Goal: Task Accomplishment & Management: Manage account settings

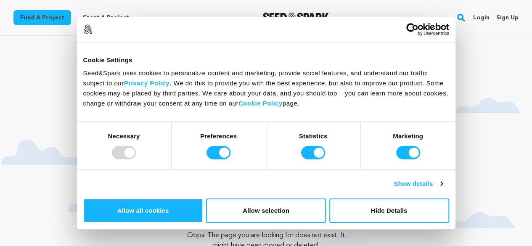
drag, startPoint x: 509, startPoint y: 18, endPoint x: 478, endPoint y: 4, distance: 34.2
click at [509, 18] on link "Sign up" at bounding box center [507, 17] width 22 height 13
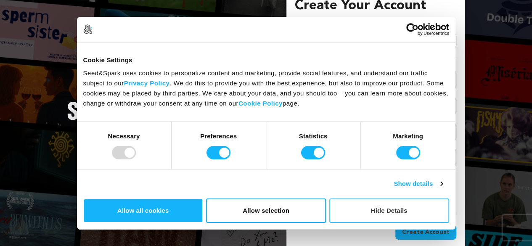
scroll to position [22, 0]
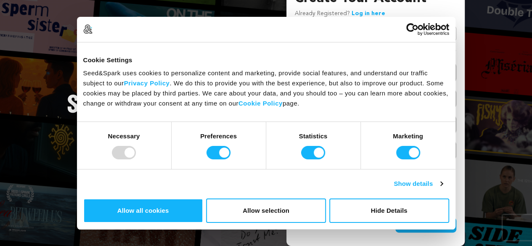
drag, startPoint x: 467, startPoint y: 136, endPoint x: 422, endPoint y: 107, distance: 53.6
click at [203, 198] on button "Allow all cookies" at bounding box center [143, 210] width 120 height 24
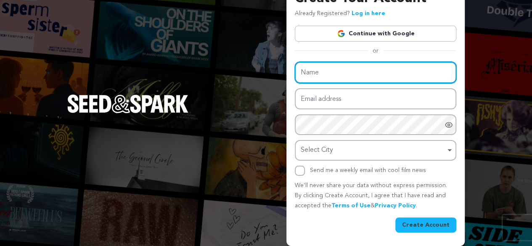
click at [361, 73] on input "Name" at bounding box center [375, 72] width 161 height 21
type input "2Men Luxury"
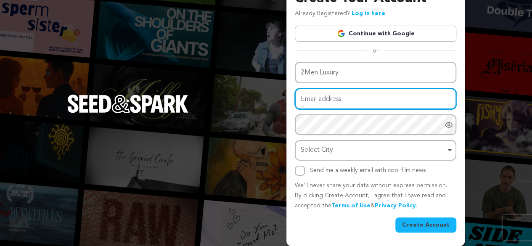
click at [353, 97] on input "Email address" at bounding box center [375, 98] width 161 height 21
type input "hughessophie423@gmail.com"
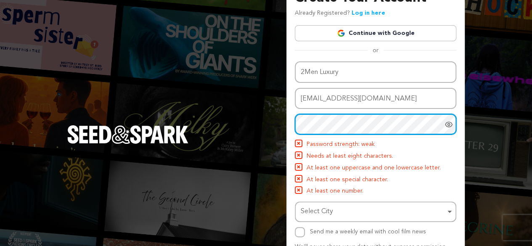
scroll to position [53, 0]
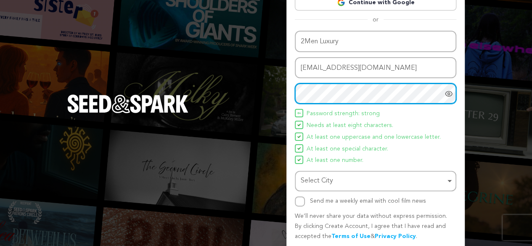
click at [335, 187] on div "Select City Remove item" at bounding box center [373, 181] width 145 height 12
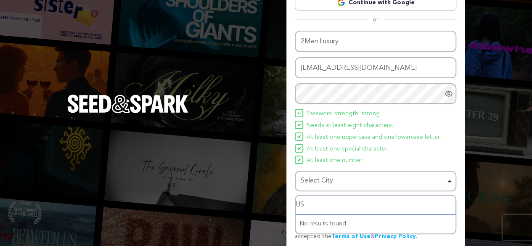
type input "U"
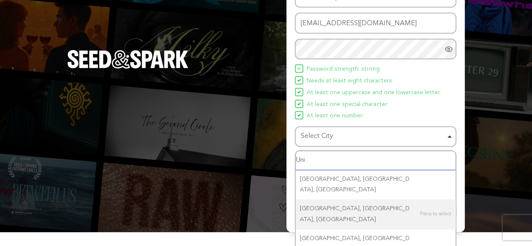
scroll to position [98, 0]
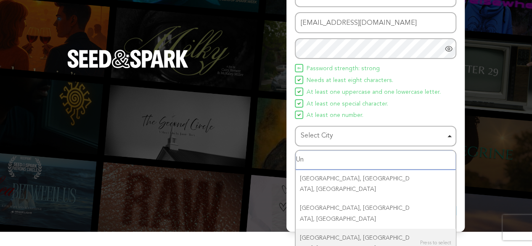
type input "U"
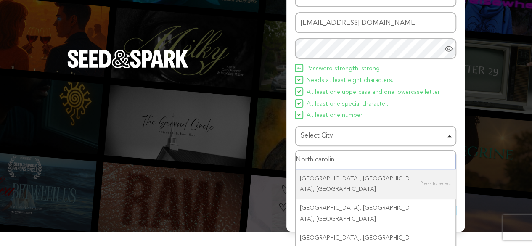
type input "North carolina"
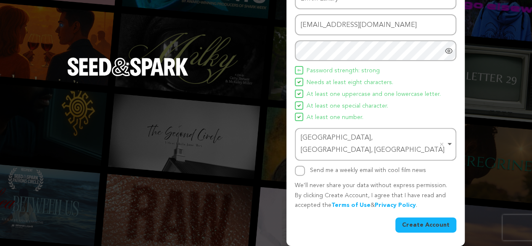
scroll to position [83, 0]
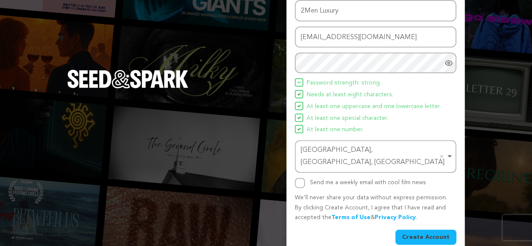
click at [415, 230] on button "Create Account" at bounding box center [425, 237] width 61 height 15
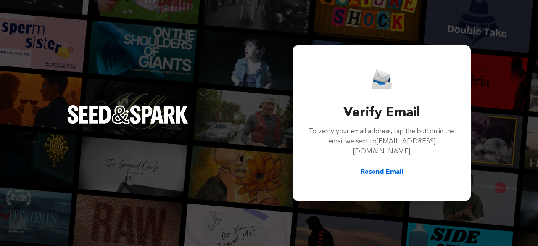
click at [123, 73] on div "Verify Email To verify your email address, tap the button in the email we sent …" at bounding box center [269, 123] width 538 height 246
click at [122, 100] on div "Verify Email To verify your email address, tap the button in the email we sent …" at bounding box center [269, 123] width 538 height 246
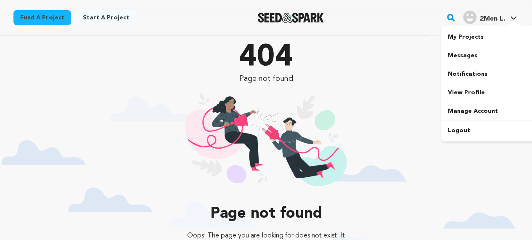
click at [493, 21] on span "2Men L." at bounding box center [492, 19] width 25 height 7
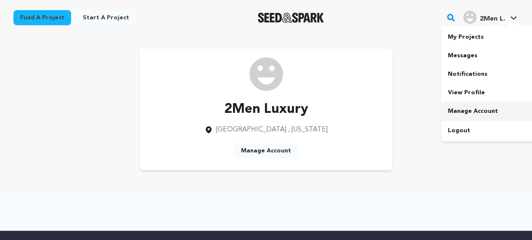
click at [472, 111] on link "Manage Account" at bounding box center [488, 111] width 94 height 18
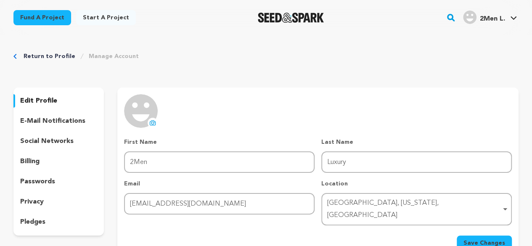
click at [151, 121] on icon at bounding box center [152, 122] width 7 height 7
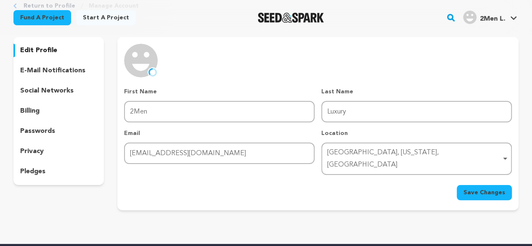
scroll to position [84, 0]
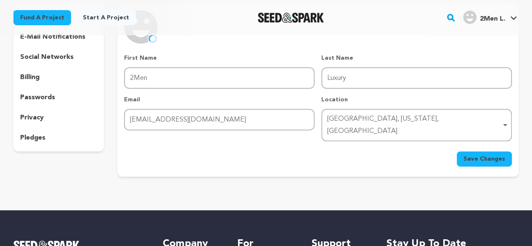
click at [489, 155] on span "Save Changes" at bounding box center [484, 159] width 42 height 8
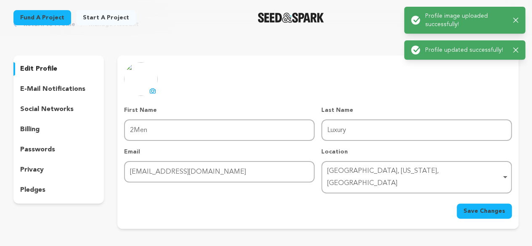
scroll to position [0, 0]
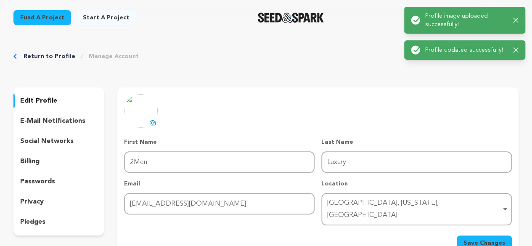
click at [50, 142] on p "social networks" at bounding box center [46, 141] width 53 height 10
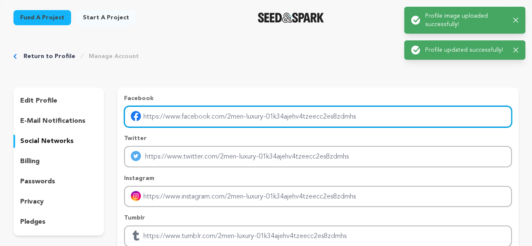
click at [186, 121] on input "Enter facebook profile link" at bounding box center [318, 116] width 388 height 21
type input "https://www.facebook.com/2menlux/"
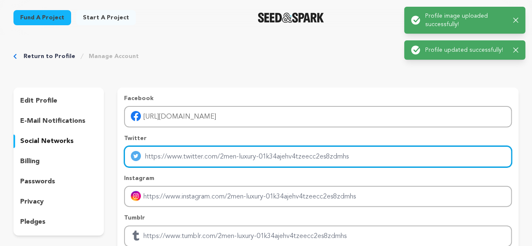
click at [185, 163] on input "Enter twitter profile link" at bounding box center [318, 156] width 388 height 21
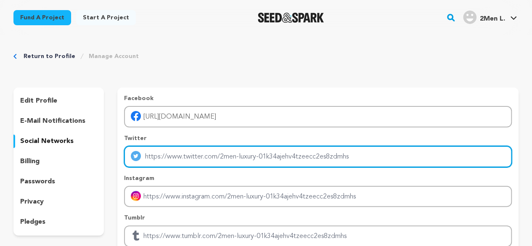
type input "https://x.com/2Menlux"
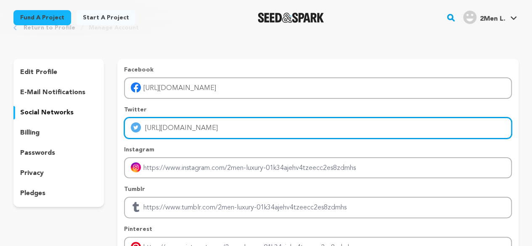
scroll to position [42, 0]
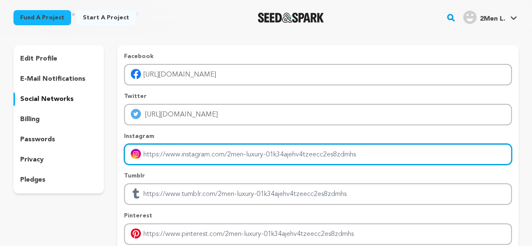
click at [191, 152] on input "Enter instagram handle link" at bounding box center [318, 154] width 388 height 21
type input "https://www.instagram.com/2menluxury/"
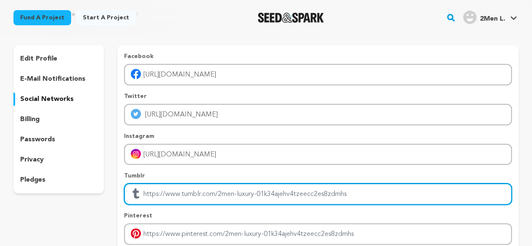
click at [194, 195] on input "Enter tubmlr profile link" at bounding box center [318, 193] width 388 height 21
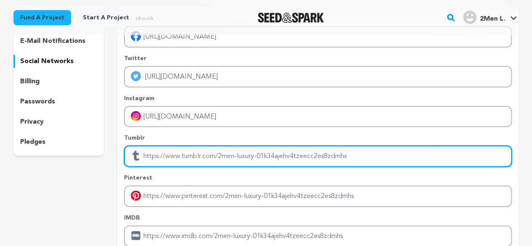
scroll to position [84, 0]
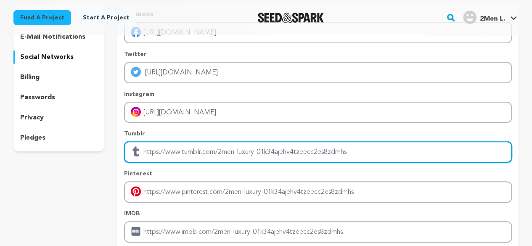
click at [192, 153] on input "Enter tubmlr profile link" at bounding box center [318, 151] width 388 height 21
paste input "https://www.tumblr.com/2menluxury/"
type input "https://www.tumblr.com/2menluxury/"
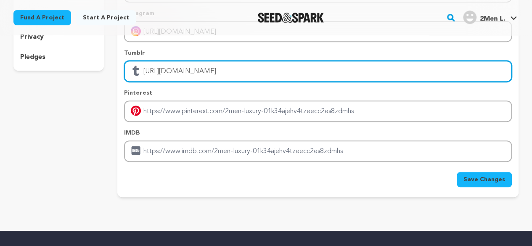
scroll to position [210, 0]
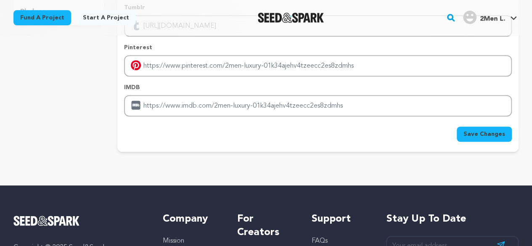
click at [496, 136] on span "Save Changes" at bounding box center [484, 134] width 42 height 8
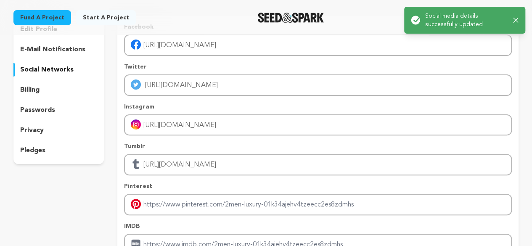
scroll to position [126, 0]
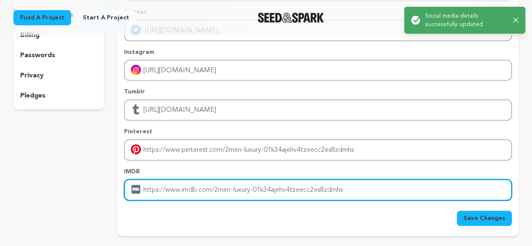
click at [200, 184] on input "Enter IMDB profile link" at bounding box center [318, 189] width 388 height 21
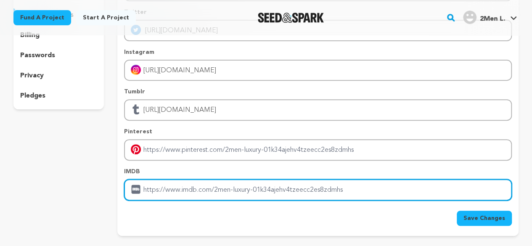
paste input "https://2men.it/collections/cesare-attolini"
type input "https://2men.it/collections/cesare-attolini"
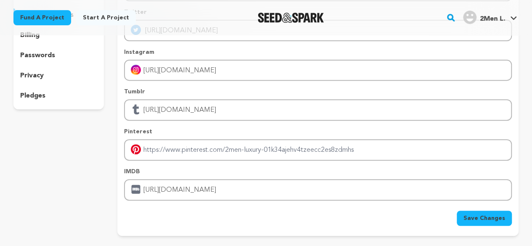
click at [490, 218] on span "Save Changes" at bounding box center [484, 218] width 42 height 8
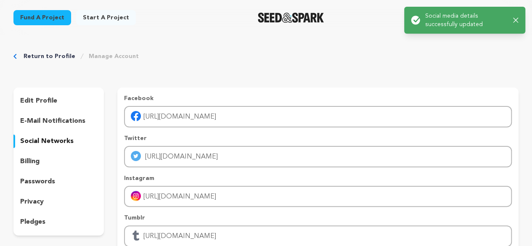
click at [485, 64] on div "Return to Profile Manage Account edit profile e-mail notifications social netwo…" at bounding box center [266, 208] width 532 height 347
click at [516, 19] on icon "button" at bounding box center [515, 20] width 5 height 5
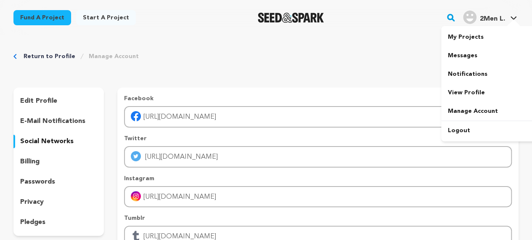
click at [493, 20] on span "2Men L." at bounding box center [492, 19] width 25 height 7
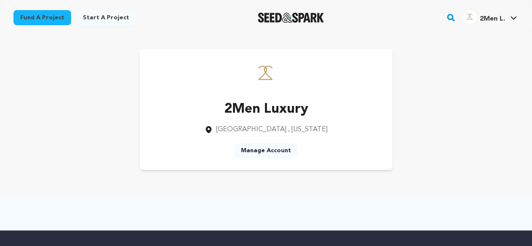
click at [353, 138] on div "2Men Luxury [GEOGRAPHIC_DATA] , [US_STATE] Manage Account" at bounding box center [266, 109] width 253 height 121
click at [494, 17] on span "2Men L." at bounding box center [492, 19] width 25 height 7
click at [488, 22] on span "2Men L." at bounding box center [492, 19] width 25 height 7
click at [106, 16] on link "Start a project" at bounding box center [106, 17] width 60 height 15
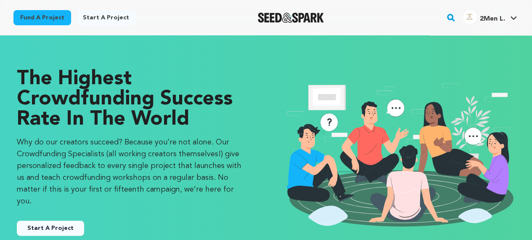
click at [490, 19] on span "2Men L." at bounding box center [492, 19] width 25 height 7
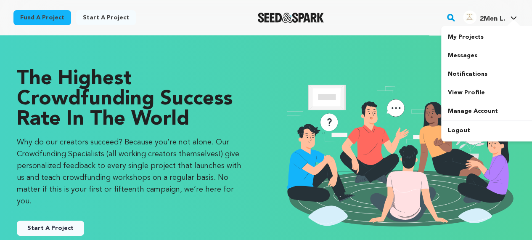
click at [487, 21] on span "2Men L." at bounding box center [492, 19] width 25 height 7
click at [475, 89] on link "View Profile" at bounding box center [488, 92] width 94 height 18
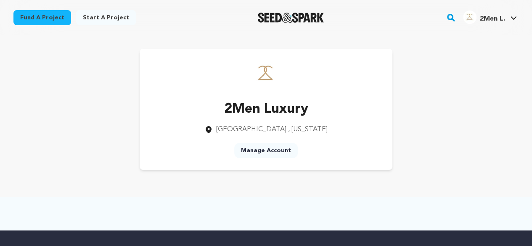
click at [92, 12] on link "Start a project" at bounding box center [106, 17] width 60 height 15
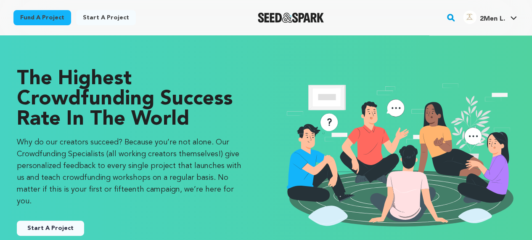
click at [42, 220] on button "Start A Project" at bounding box center [50, 227] width 67 height 15
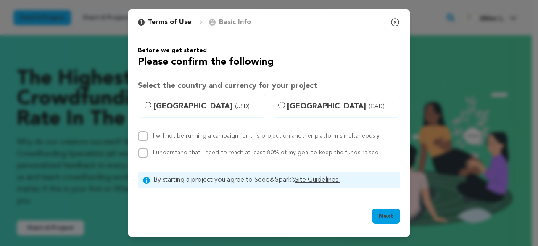
click at [177, 108] on span "United States (USD)" at bounding box center [207, 106] width 108 height 12
click at [151, 108] on input "United States (USD)" at bounding box center [148, 105] width 7 height 7
radio input "true"
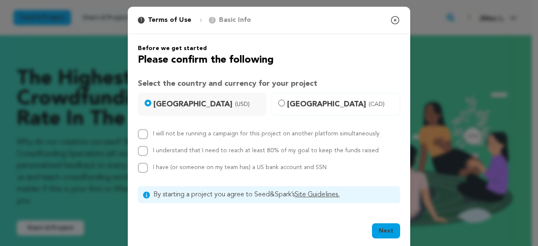
click at [383, 233] on button "Next" at bounding box center [386, 230] width 28 height 15
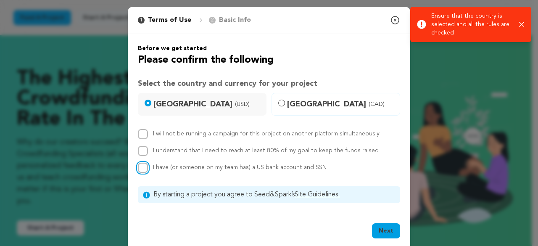
click at [142, 168] on input "I have (or someone on my team has) a US bank account and SSN" at bounding box center [143, 168] width 10 height 10
checkbox input "true"
click at [142, 148] on input "I understand that I need to reach at least 80% of my goal to keep the funds rai…" at bounding box center [143, 151] width 10 height 10
checkbox input "true"
click at [142, 133] on input "I will not be running a campaign for this project on another platform simultane…" at bounding box center [143, 134] width 10 height 10
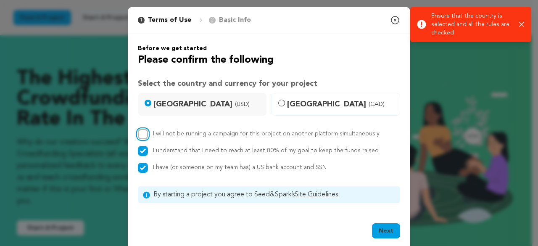
checkbox input "true"
click at [381, 233] on button "Next" at bounding box center [386, 230] width 28 height 15
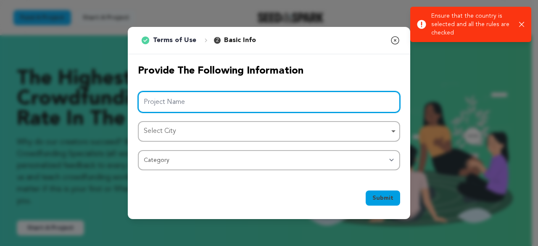
click at [201, 106] on input "Project Name" at bounding box center [269, 101] width 262 height 21
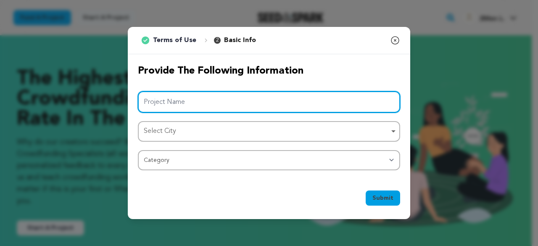
paste input "2Men Luxury"
click at [175, 135] on div "Select City Remove item" at bounding box center [266, 131] width 245 height 12
type input "2Men Luxury"
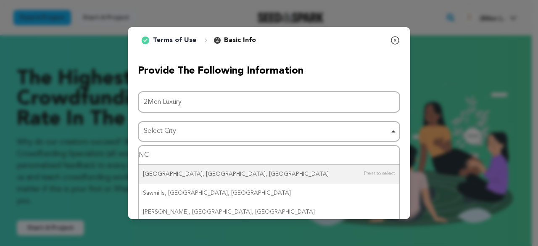
scroll to position [22, 0]
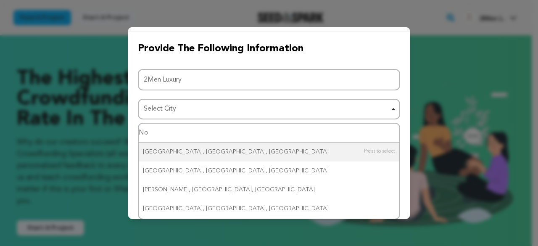
type input "N"
type input "USA"
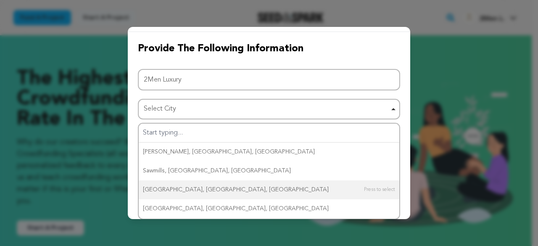
scroll to position [0, 0]
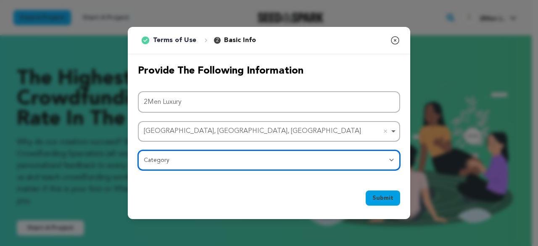
click at [191, 165] on select "Category Film Feature Film Short Series Film Festival Company Music Video VR Ex…" at bounding box center [269, 160] width 262 height 20
select select "10117"
click at [138, 150] on select "Category Film Feature Film Short Series Film Festival Company Music Video VR Ex…" at bounding box center [269, 160] width 262 height 20
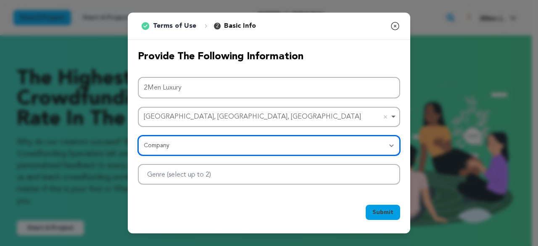
click at [230, 176] on div at bounding box center [269, 174] width 262 height 21
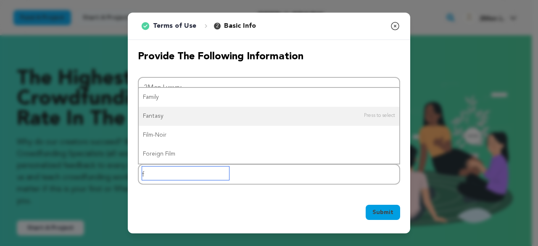
type input "f"
click at [198, 208] on div "Submit Ok, Got it" at bounding box center [269, 214] width 262 height 18
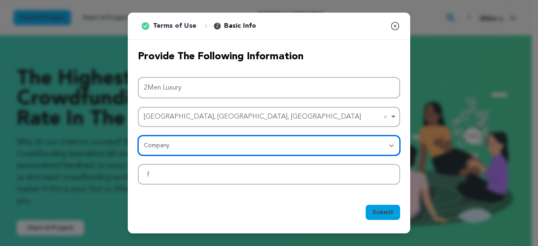
click at [179, 142] on select "Category Film Feature Film Short Series Film Festival Company Music Video VR Ex…" at bounding box center [269, 145] width 262 height 20
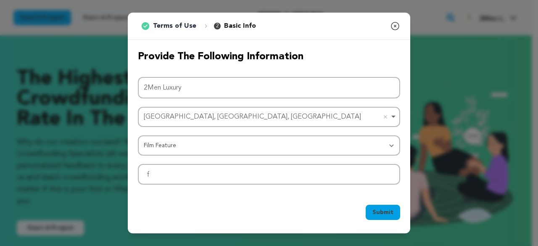
drag, startPoint x: 193, startPoint y: 195, endPoint x: 188, endPoint y: 180, distance: 15.3
click at [193, 195] on div "Submit Ok, Got it" at bounding box center [269, 214] width 282 height 39
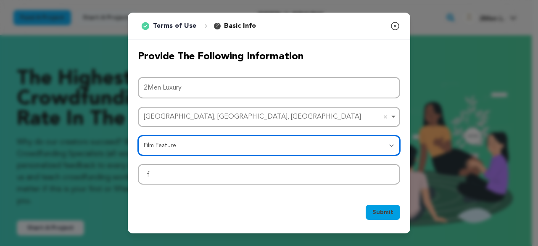
click at [175, 148] on select "Category Film Feature Film Short Series Film Festival Company Music Video VR Ex…" at bounding box center [269, 145] width 262 height 20
select select "10117"
click at [138, 135] on select "Category Film Feature Film Short Series Film Festival Company Music Video VR Ex…" at bounding box center [269, 145] width 262 height 20
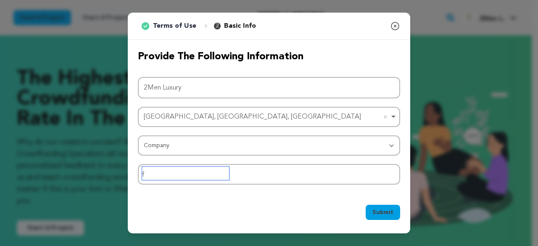
click at [166, 172] on input "f" at bounding box center [185, 172] width 87 height 13
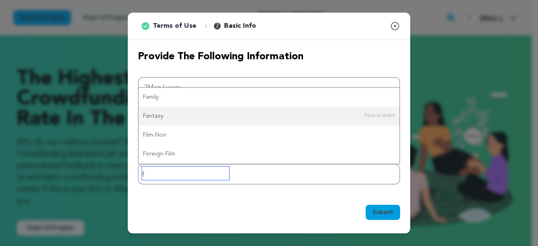
click at [166, 172] on input "f" at bounding box center [185, 172] width 87 height 13
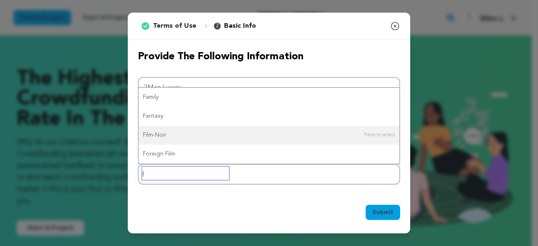
type input "S"
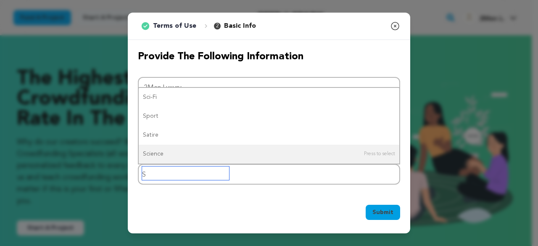
click at [163, 169] on input "S" at bounding box center [185, 172] width 87 height 13
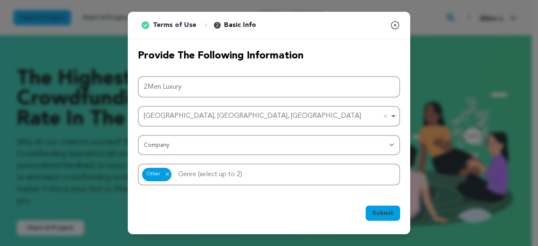
click at [386, 215] on span "Submit" at bounding box center [382, 213] width 21 height 8
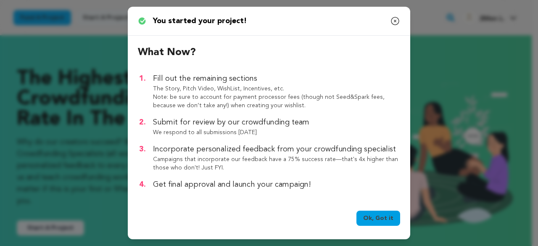
click at [382, 223] on link "Ok, Got it" at bounding box center [378, 218] width 44 height 15
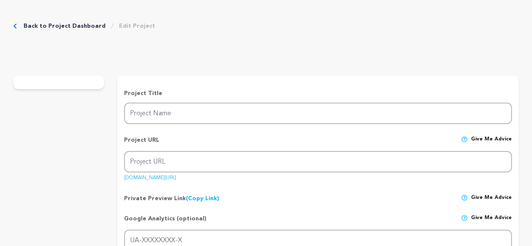
type input "2Men Luxury"
type input "2men-luxury"
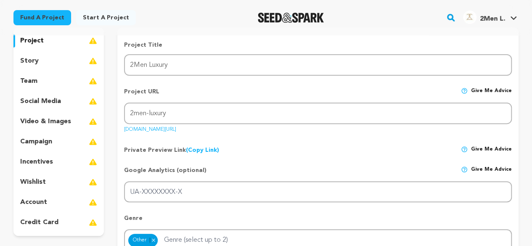
scroll to position [84, 0]
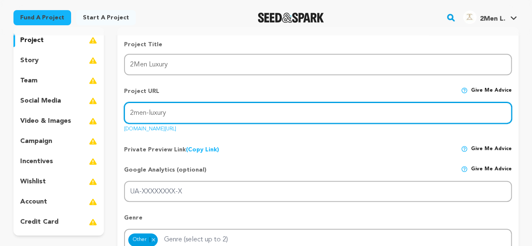
click at [178, 110] on input "2men-luxury" at bounding box center [318, 112] width 388 height 21
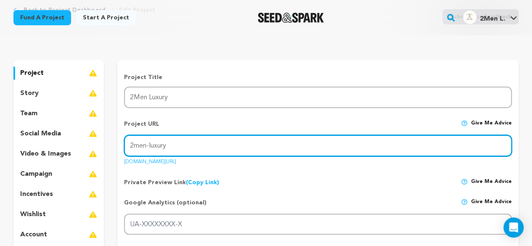
scroll to position [42, 0]
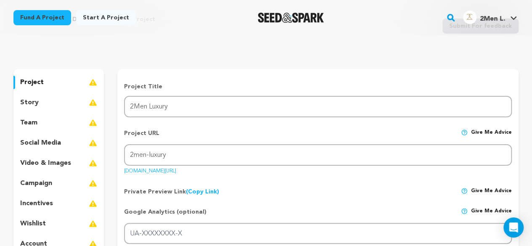
click at [77, 145] on div "social media" at bounding box center [58, 142] width 90 height 13
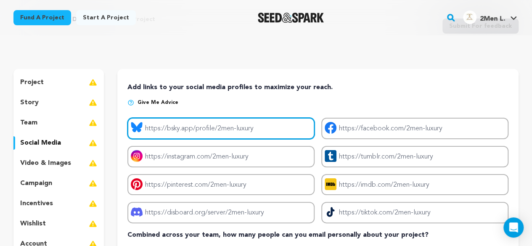
click at [171, 134] on input "Project bluesky link" at bounding box center [220, 128] width 187 height 21
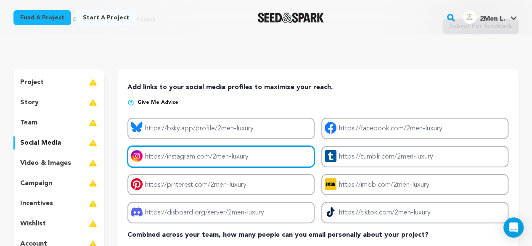
click at [174, 159] on input "Project instagram link" at bounding box center [220, 156] width 187 height 21
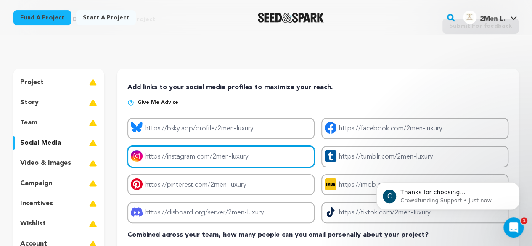
click at [179, 154] on input "Project instagram link" at bounding box center [220, 156] width 187 height 21
type input "https://www.instagram.com/2menluxury/"
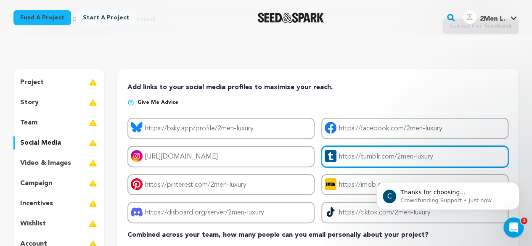
click at [351, 160] on input "Project tumblr link" at bounding box center [414, 156] width 187 height 21
type input "https://www.tumblr.com/2menluxury/"
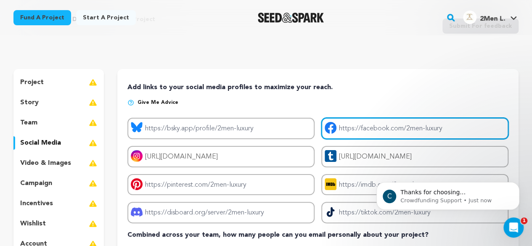
click at [367, 129] on input "Project facebook link" at bounding box center [414, 128] width 187 height 21
type input "https://www.facebook.com/2menlux/"
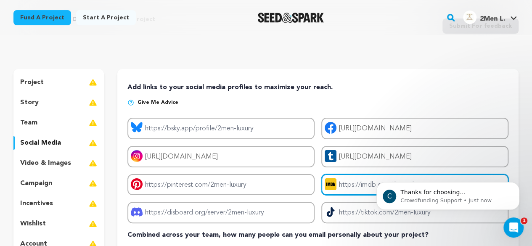
click at [351, 185] on input "Project imdb link" at bounding box center [414, 184] width 187 height 21
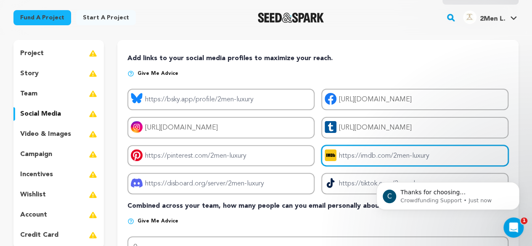
scroll to position [126, 0]
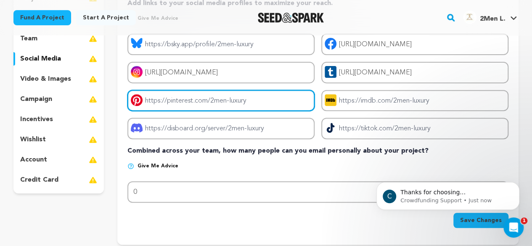
click at [243, 110] on input "Project pinterest link" at bounding box center [220, 100] width 187 height 21
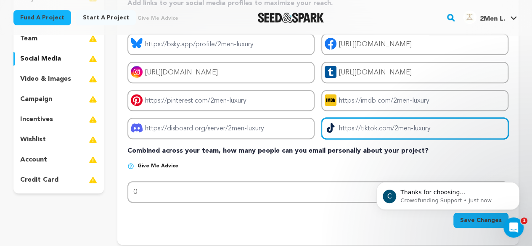
click at [367, 133] on input "Project tiktok link" at bounding box center [414, 128] width 187 height 21
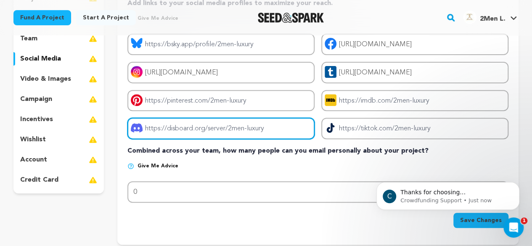
click at [229, 130] on input "Project discord link" at bounding box center [220, 128] width 187 height 21
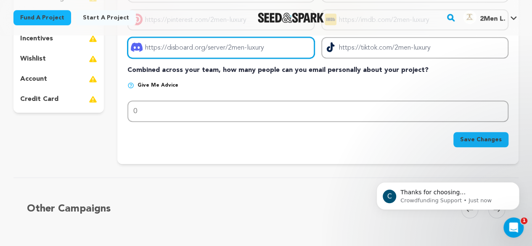
scroll to position [252, 0]
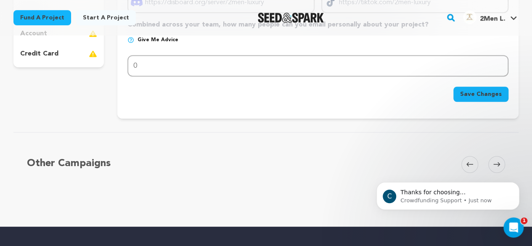
click at [475, 93] on span "Save Changes" at bounding box center [481, 94] width 42 height 8
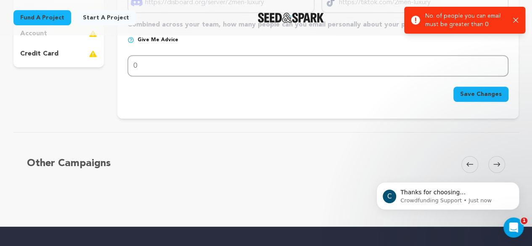
click at [322, 172] on div "Other Campaigns Carousel Skip to previous slide page Carousel Skip to next slid…" at bounding box center [265, 176] width 505 height 54
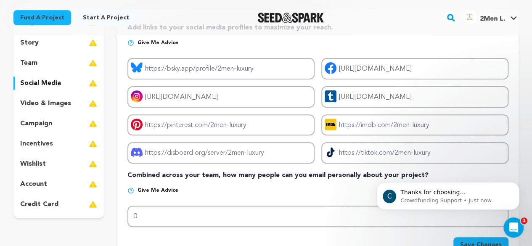
scroll to position [168, 0]
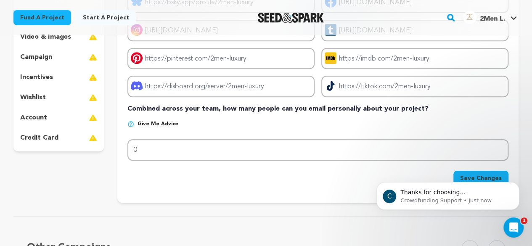
click at [480, 171] on div "C Thanks for choosing Seed&amp;Spark for your project! If you have any question…" at bounding box center [447, 157] width 155 height 105
click at [480, 175] on div "C Thanks for choosing Seed&amp;Spark for your project! If you have any question…" at bounding box center [447, 157] width 155 height 105
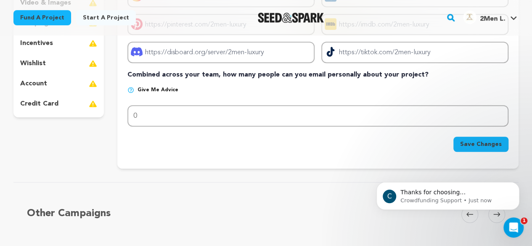
scroll to position [210, 0]
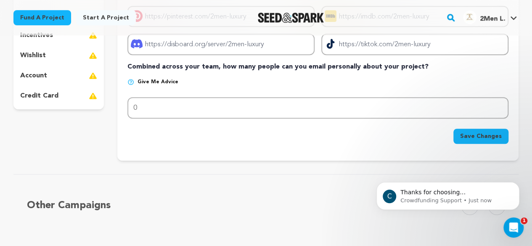
click at [477, 135] on div "C Thanks for choosing Seed&amp;Spark for your project! If you have any question…" at bounding box center [447, 157] width 155 height 105
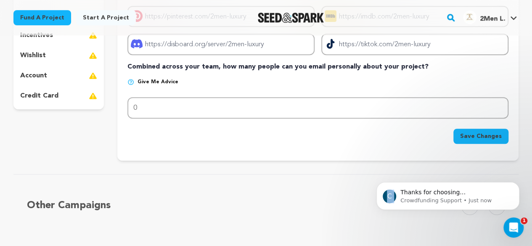
click at [477, 135] on div "C Thanks for choosing Seed&amp;Spark for your project! If you have any question…" at bounding box center [447, 157] width 155 height 105
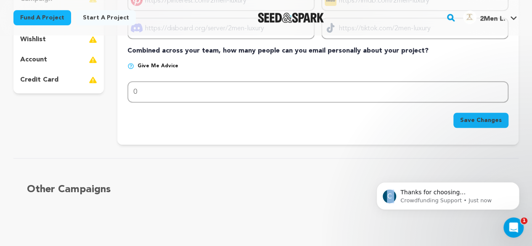
scroll to position [252, 0]
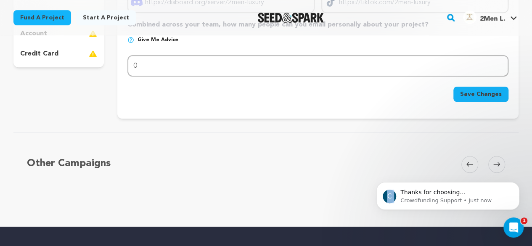
click at [476, 91] on span "Save Changes" at bounding box center [481, 94] width 42 height 8
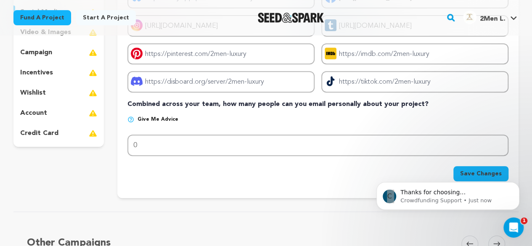
scroll to position [210, 0]
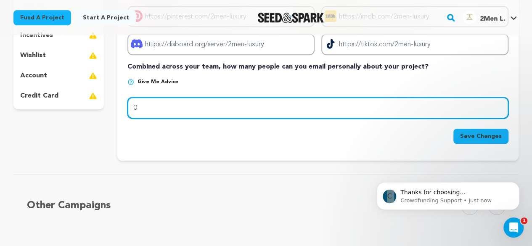
click at [338, 106] on input "0" at bounding box center [317, 107] width 381 height 21
type input "01"
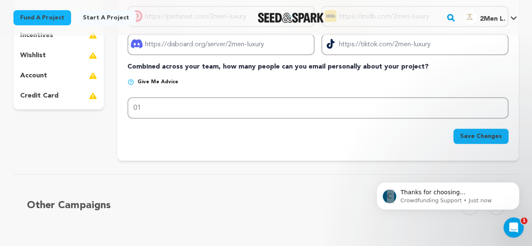
click at [464, 135] on span "Save Changes" at bounding box center [481, 136] width 42 height 8
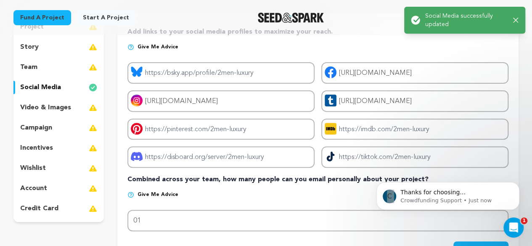
scroll to position [126, 0]
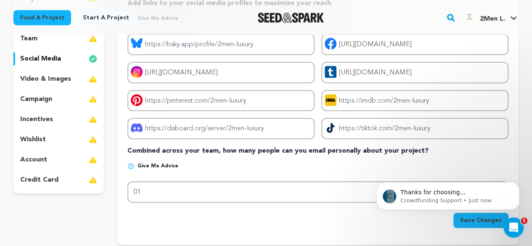
click at [49, 74] on p "video & images" at bounding box center [45, 79] width 51 height 10
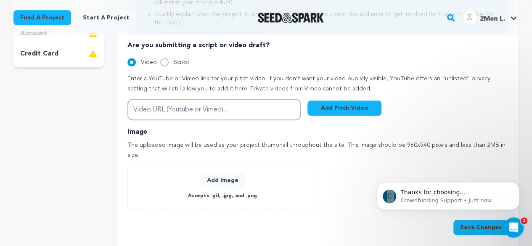
scroll to position [294, 0]
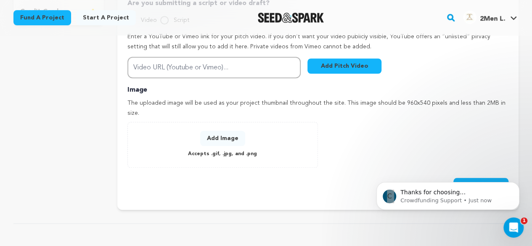
click at [273, 145] on div "Add Image Accepts .gif, .jpg, and .png" at bounding box center [222, 145] width 173 height 28
click at [212, 131] on button "Add Image" at bounding box center [222, 138] width 45 height 15
click at [303, 132] on div "Add Image Accepts .gif, .jpg, and .png" at bounding box center [222, 145] width 173 height 28
click at [261, 133] on div "Add Image Accepts .gif, .jpg, and .png" at bounding box center [222, 145] width 173 height 28
click at [219, 131] on button "Add Image" at bounding box center [222, 138] width 45 height 15
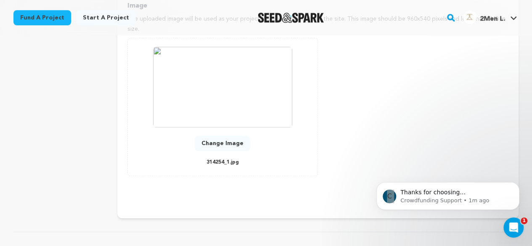
scroll to position [420, 0]
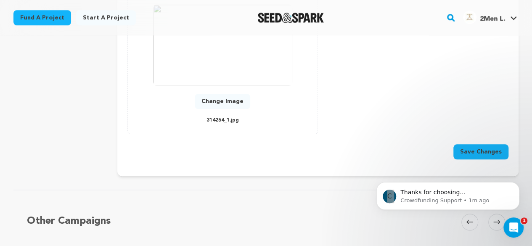
click at [462, 144] on button "Save Changes" at bounding box center [480, 151] width 55 height 15
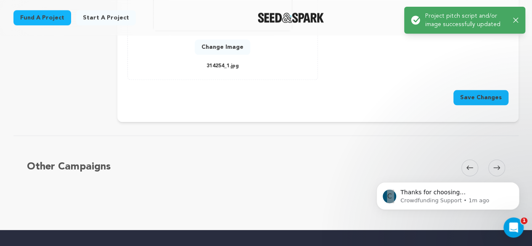
scroll to position [504, 0]
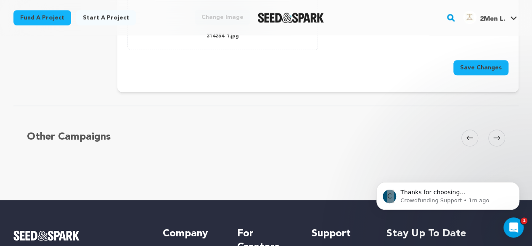
click at [482, 60] on button "Save Changes" at bounding box center [480, 67] width 55 height 15
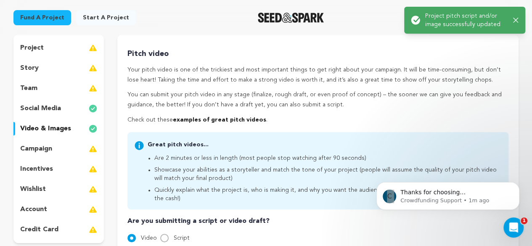
scroll to position [84, 0]
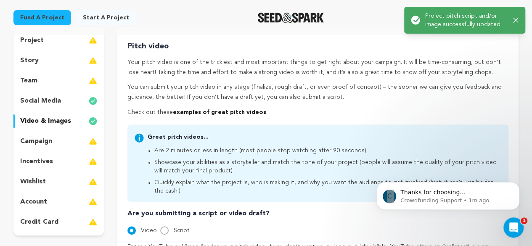
click at [68, 203] on div "account" at bounding box center [58, 201] width 90 height 13
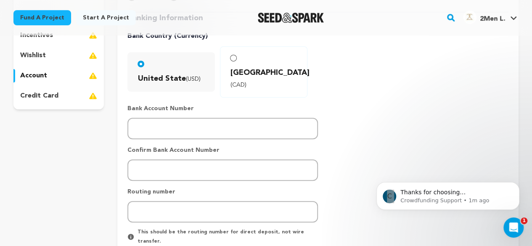
scroll to position [294, 0]
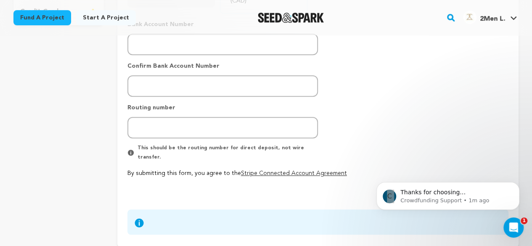
click at [481, 191] on span "Save Changes" at bounding box center [481, 195] width 42 height 8
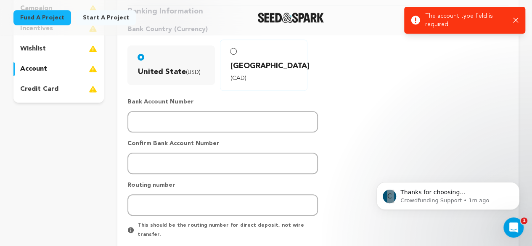
scroll to position [84, 0]
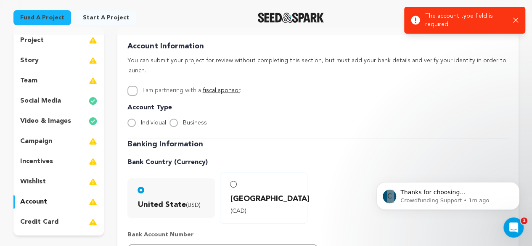
click at [49, 41] on div "project" at bounding box center [58, 40] width 90 height 13
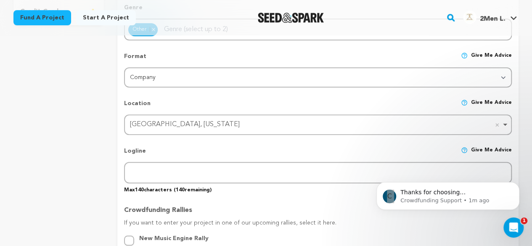
scroll to position [378, 0]
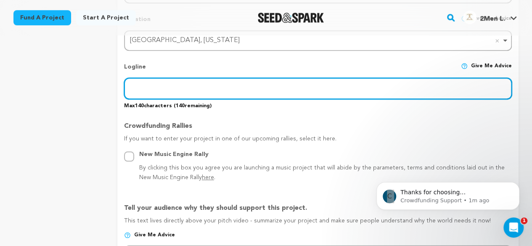
click at [173, 90] on input "text" at bounding box center [318, 88] width 388 height 21
paste input "2Men, born from the vision of Porcamo SRL's founders Nicola and Piergiuseppe, i…"
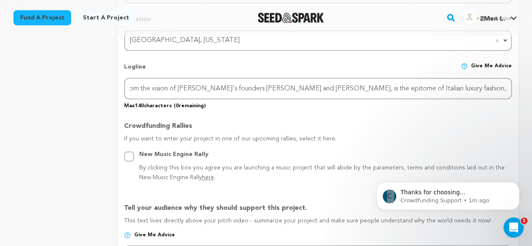
scroll to position [0, 0]
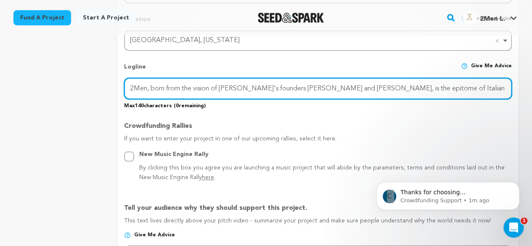
paste input "the latest venture by Porcamo SRL, epitomizes Italian luxury fashion by curatin…"
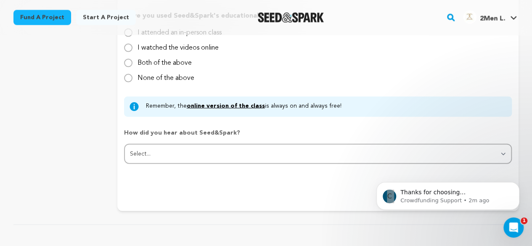
scroll to position [841, 0]
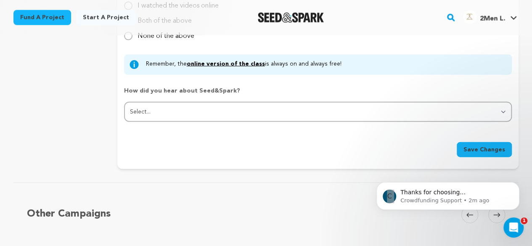
type input "2Men, the latest venture by Porcamo SRL, epitomizes Italian luxury fashion by c…"
click at [480, 145] on span "Save Changes" at bounding box center [484, 149] width 42 height 8
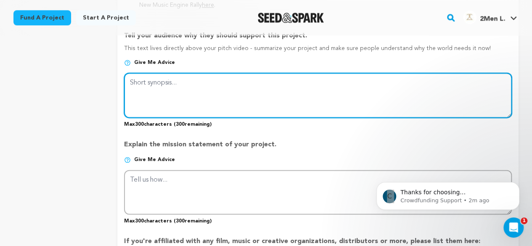
scroll to position [540, 0]
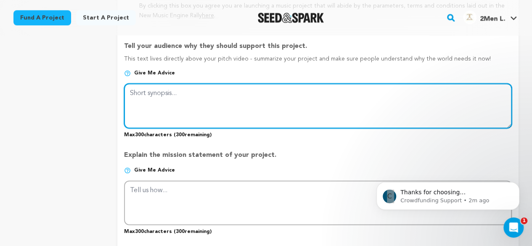
click at [167, 97] on textarea at bounding box center [318, 105] width 388 height 45
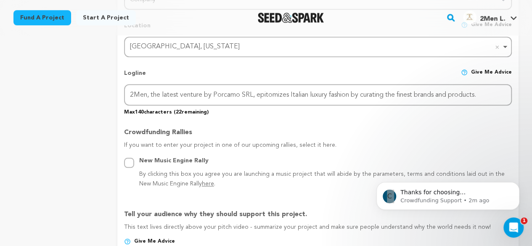
scroll to position [246, 0]
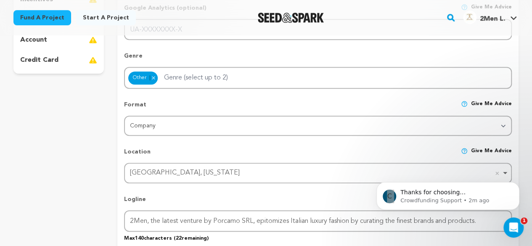
click at [493, 16] on span "2Men L." at bounding box center [492, 19] width 25 height 7
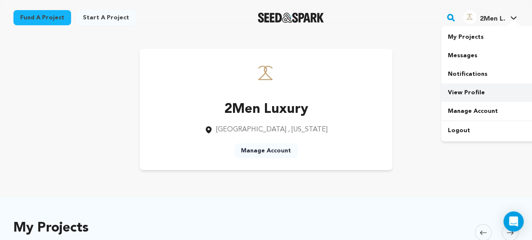
click at [453, 89] on link "View Profile" at bounding box center [488, 92] width 94 height 18
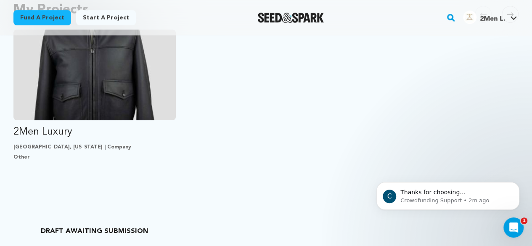
scroll to position [294, 0]
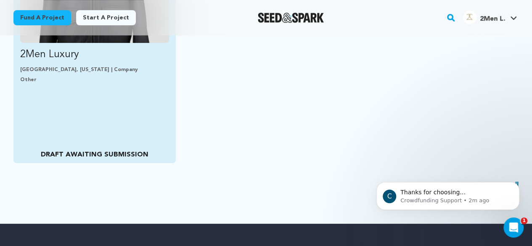
click at [78, 59] on p "2Men Luxury" at bounding box center [94, 54] width 149 height 13
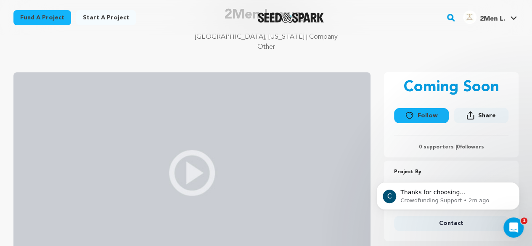
scroll to position [84, 0]
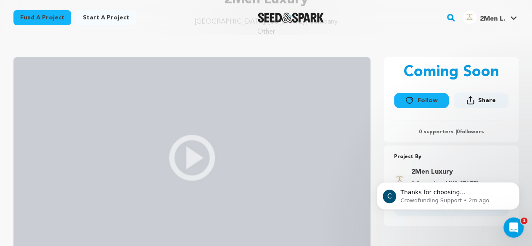
click at [179, 149] on img at bounding box center [191, 157] width 357 height 201
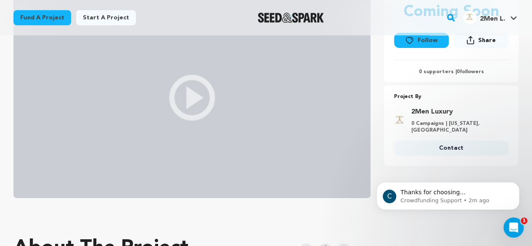
scroll to position [126, 0]
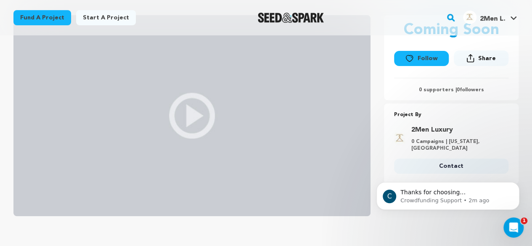
click at [193, 109] on img at bounding box center [191, 115] width 357 height 201
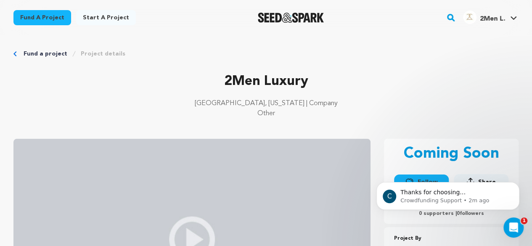
scroll to position [0, 0]
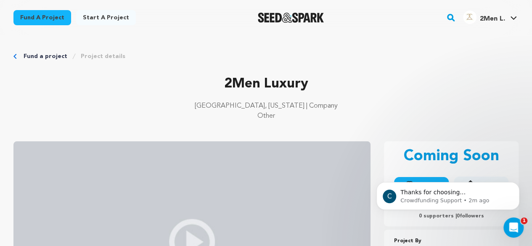
click at [108, 16] on link "Start a project" at bounding box center [106, 17] width 60 height 15
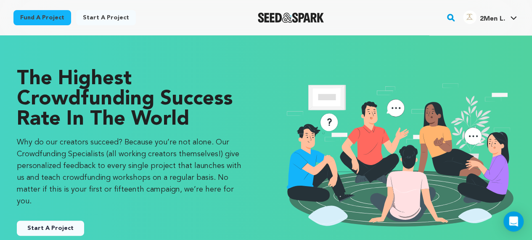
click at [63, 220] on button "Start A Project" at bounding box center [50, 227] width 67 height 15
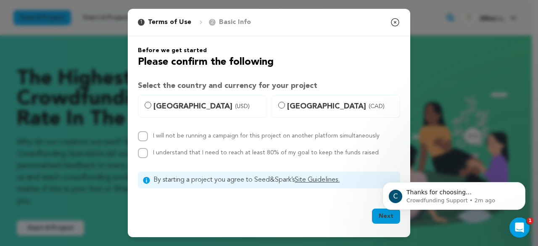
click at [157, 129] on div "Before we get started Please confirm the following Select the country and curre…" at bounding box center [269, 117] width 262 height 142
click at [154, 135] on label "I will not be running a campaign for this project on another platform simultane…" at bounding box center [266, 136] width 227 height 6
click at [148, 135] on input "I will not be running a campaign for this project on another platform simultane…" at bounding box center [143, 136] width 10 height 10
checkbox input "true"
click at [151, 102] on label "United States (USD)" at bounding box center [202, 106] width 129 height 23
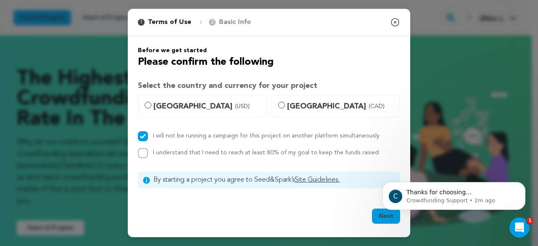
click at [151, 102] on input "United States (USD)" at bounding box center [148, 105] width 7 height 7
radio input "true"
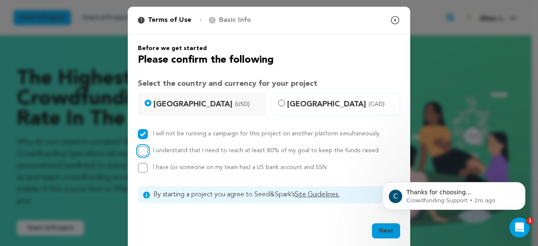
drag, startPoint x: 140, startPoint y: 152, endPoint x: 141, endPoint y: 169, distance: 16.4
click at [141, 169] on div "I will not be running a campaign for this project on another platform simultane…" at bounding box center [269, 151] width 262 height 44
click at [141, 169] on input "I have (or someone on my team has) a US bank account and SSN" at bounding box center [143, 168] width 10 height 10
checkbox input "true"
click at [382, 234] on button "Next" at bounding box center [386, 230] width 28 height 15
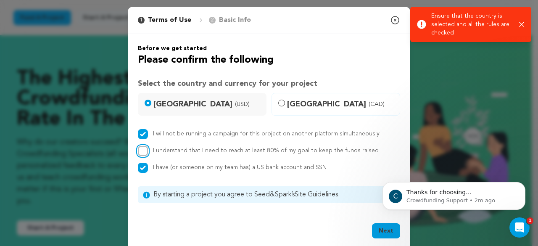
click at [138, 152] on input "I understand that I need to reach at least 80% of my goal to keep the funds rai…" at bounding box center [143, 151] width 10 height 10
checkbox input "true"
click at [390, 239] on div "Next" at bounding box center [386, 232] width 28 height 18
click at [385, 227] on button "Next" at bounding box center [386, 230] width 28 height 15
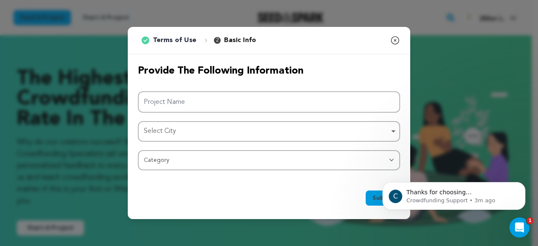
drag, startPoint x: 221, startPoint y: 17, endPoint x: 253, endPoint y: 22, distance: 32.3
click at [229, 18] on div "1 Terms of Use 2 Basic Info You started your project! Close modal Provide the f…" at bounding box center [269, 123] width 538 height 246
click at [394, 42] on icon "button" at bounding box center [395, 40] width 10 height 10
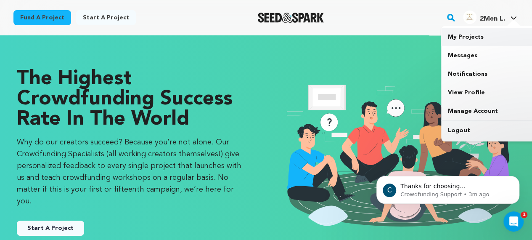
click at [478, 35] on link "My Projects" at bounding box center [488, 37] width 94 height 18
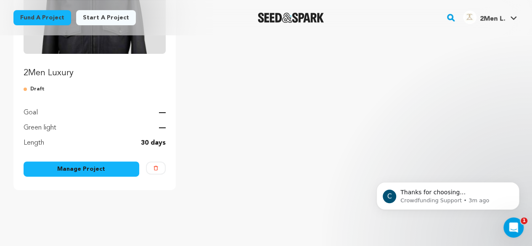
scroll to position [168, 0]
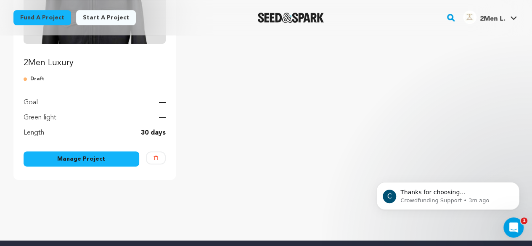
click at [85, 161] on link "Manage Project" at bounding box center [82, 158] width 116 height 15
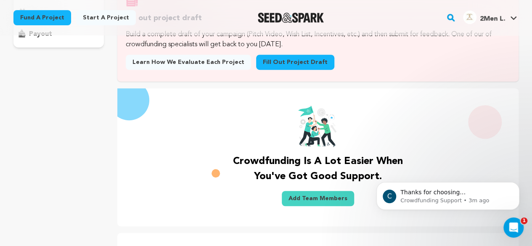
scroll to position [42, 0]
